Goal: Task Accomplishment & Management: Manage account settings

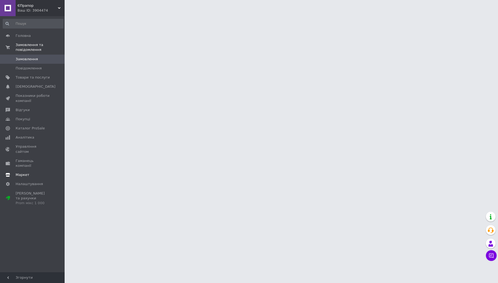
click at [19, 172] on span "Маркет" at bounding box center [23, 174] width 14 height 5
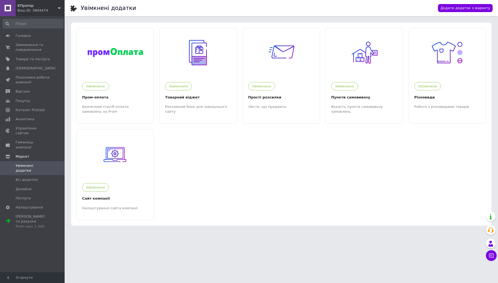
click at [27, 8] on div "Ваш ID: 3904474" at bounding box center [40, 10] width 47 height 5
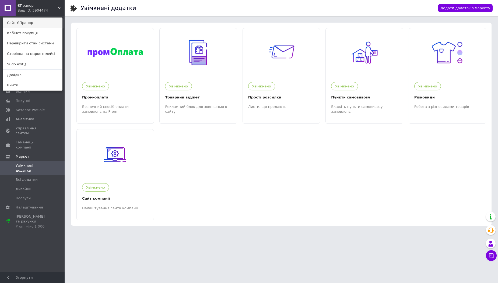
click at [35, 22] on link "Сайт ЄПрапор" at bounding box center [32, 23] width 59 height 10
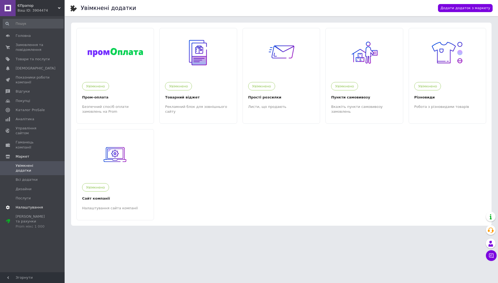
click at [29, 205] on span "Налаштування" at bounding box center [29, 207] width 27 height 5
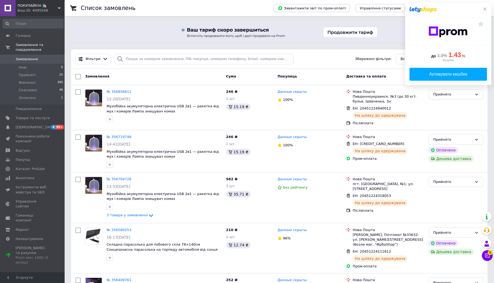
click at [486, 9] on icon at bounding box center [484, 9] width 4 height 4
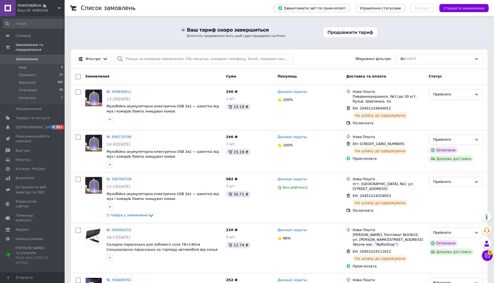
drag, startPoint x: 368, startPoint y: 198, endPoint x: 471, endPoint y: 267, distance: 123.8
click at [0, 0] on icon at bounding box center [0, 0] width 0 height 0
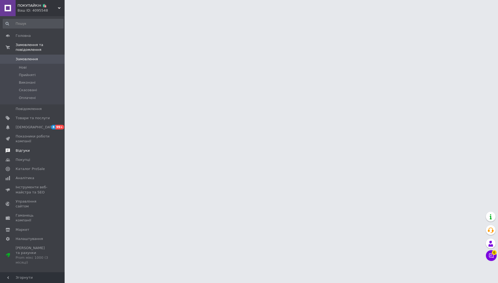
click at [25, 148] on span "Відгуки" at bounding box center [23, 150] width 14 height 5
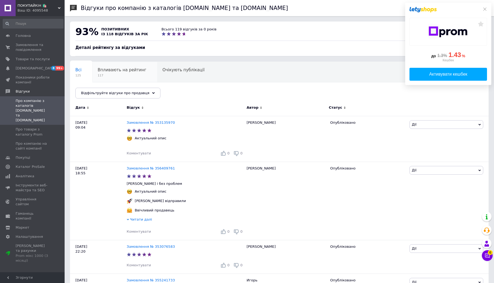
click at [125, 72] on span "Впливають на рейтинг" at bounding box center [122, 70] width 49 height 5
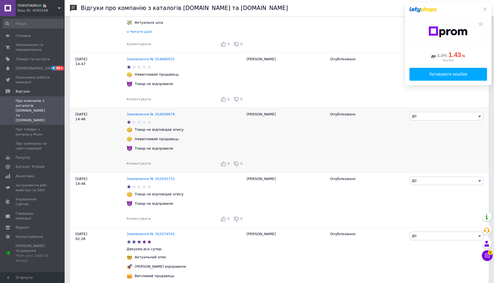
scroll to position [387, 0]
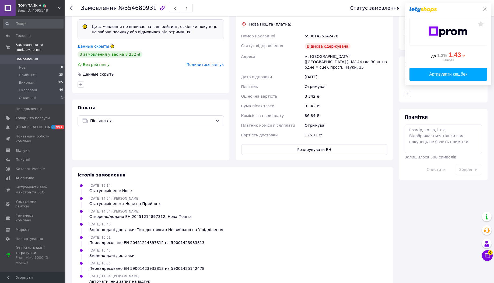
scroll to position [247, 0]
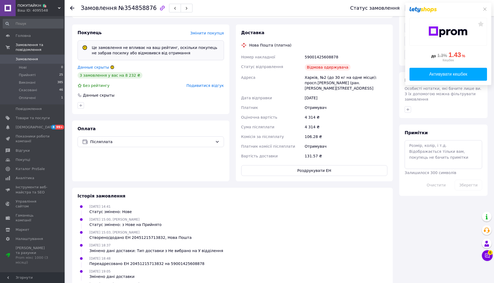
scroll to position [226, 0]
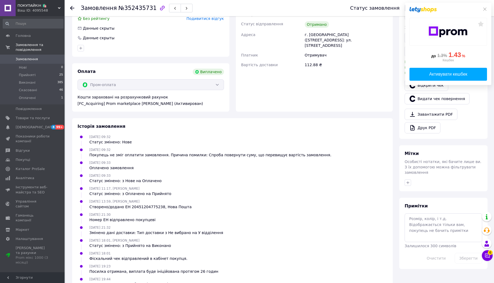
scroll to position [154, 0]
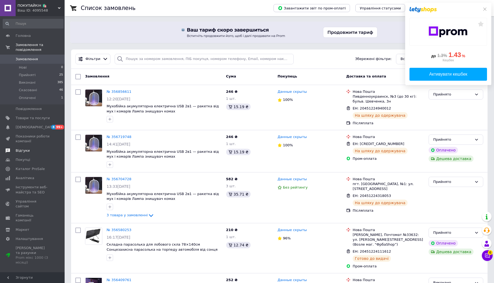
click at [23, 152] on span "Відгуки" at bounding box center [23, 150] width 14 height 5
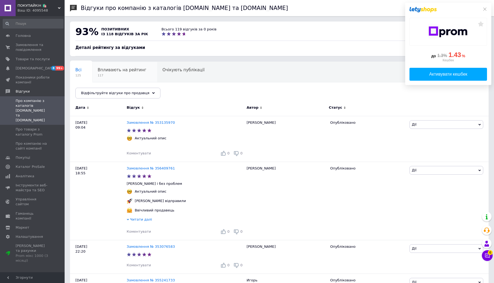
click at [112, 76] on span "117" at bounding box center [122, 75] width 49 height 4
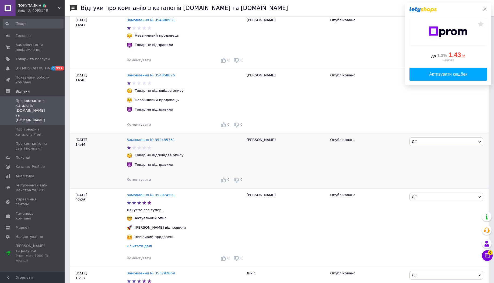
scroll to position [355, 0]
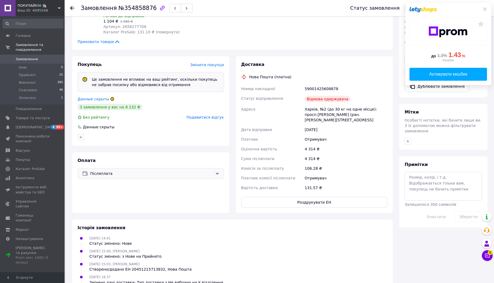
scroll to position [196, 0]
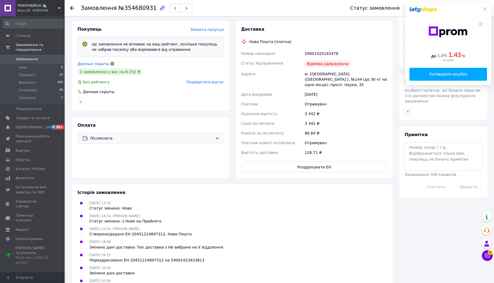
scroll to position [247, 0]
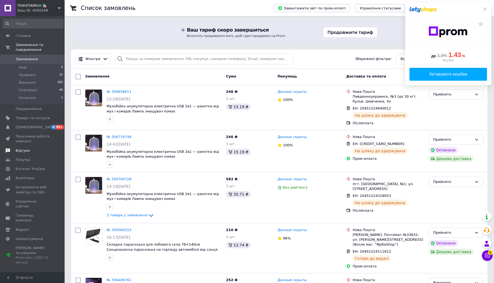
click at [25, 150] on span "Відгуки" at bounding box center [23, 150] width 14 height 5
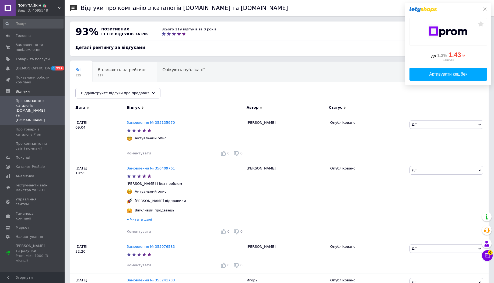
click at [125, 73] on span "117" at bounding box center [122, 75] width 49 height 4
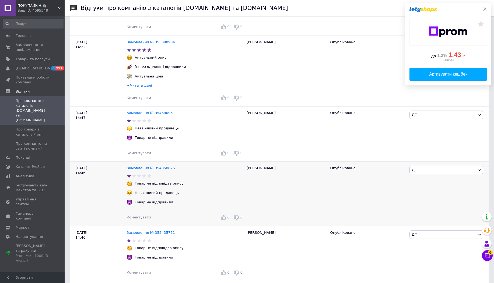
scroll to position [323, 0]
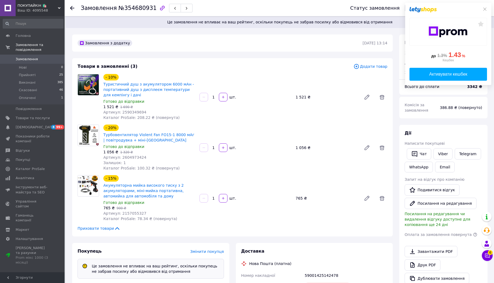
click at [134, 7] on span "№354680931" at bounding box center [137, 8] width 38 height 6
copy span "354680931"
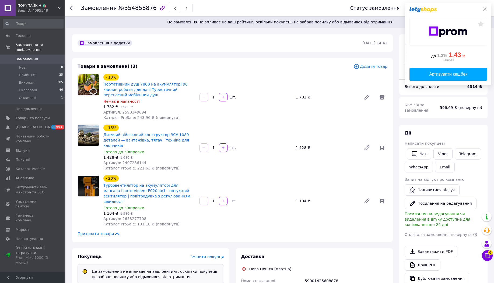
click at [135, 9] on span "№354858876" at bounding box center [137, 8] width 38 height 6
copy span "354858876"
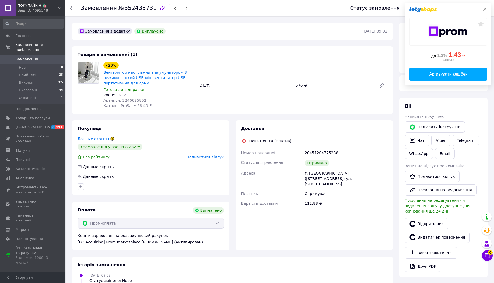
click at [130, 11] on div "Замовлення №352435731" at bounding box center [137, 7] width 112 height 9
click at [134, 9] on span "№352435731" at bounding box center [137, 8] width 38 height 6
copy span "352435731"
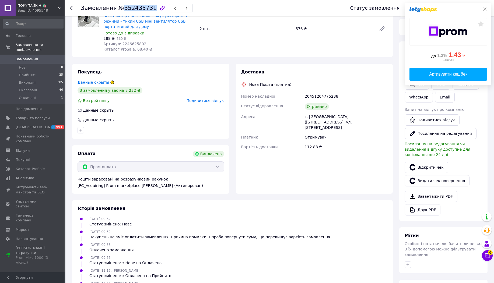
scroll to position [25, 0]
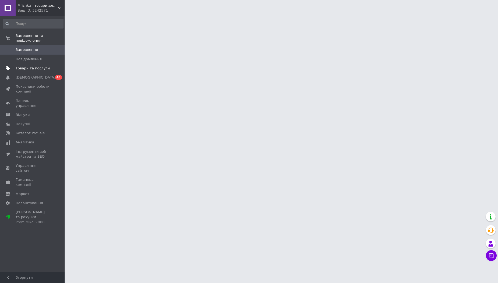
click at [28, 69] on span "Товари та послуги" at bounding box center [33, 68] width 34 height 5
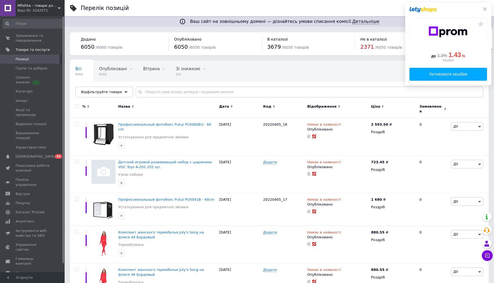
click at [483, 10] on icon at bounding box center [484, 9] width 4 height 4
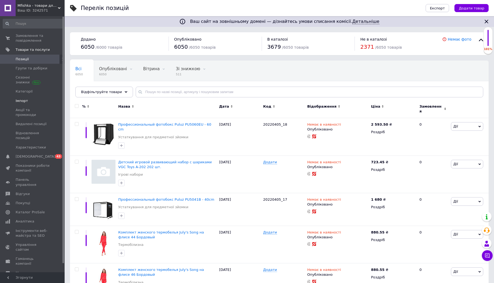
click at [17, 102] on span "Імпорт" at bounding box center [22, 100] width 12 height 5
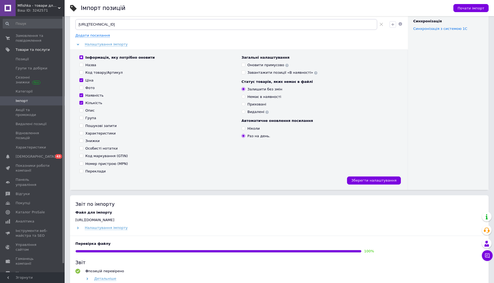
scroll to position [194, 0]
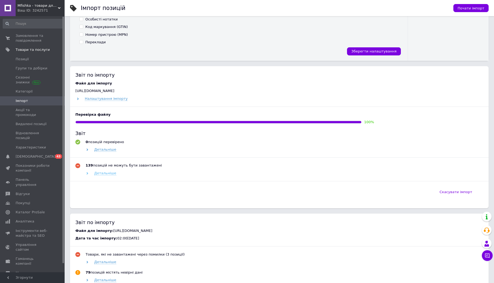
click at [104, 175] on span "Детальніше" at bounding box center [105, 173] width 22 height 4
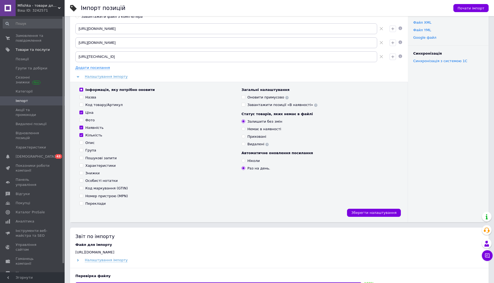
scroll to position [0, 0]
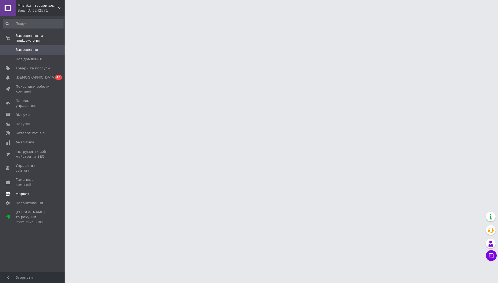
click at [22, 192] on span "Маркет" at bounding box center [23, 194] width 14 height 5
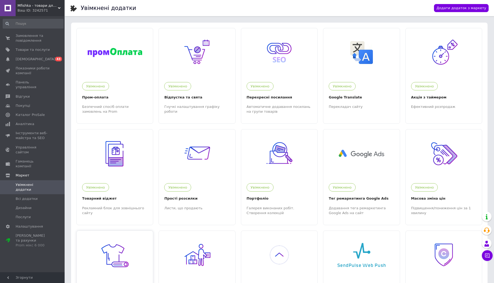
scroll to position [267, 0]
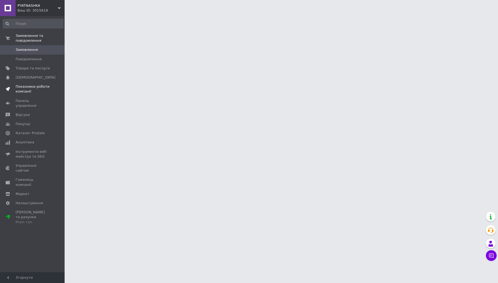
click at [29, 94] on link "Показники роботи компанії" at bounding box center [33, 89] width 66 height 14
click at [26, 93] on span "Показники роботи компанії" at bounding box center [33, 89] width 34 height 10
